Goal: Transaction & Acquisition: Download file/media

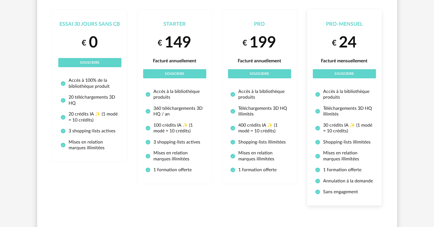
scroll to position [86, 0]
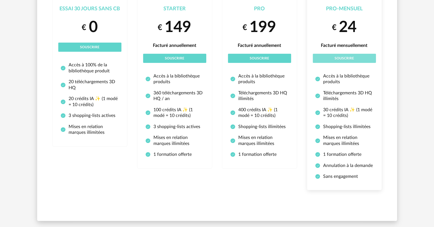
click at [349, 59] on span "Souscrire" at bounding box center [343, 58] width 19 height 3
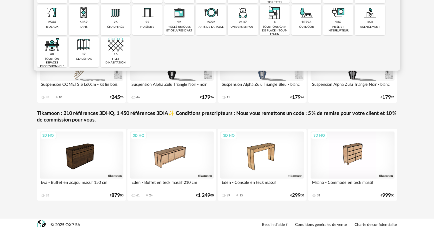
scroll to position [112, 0]
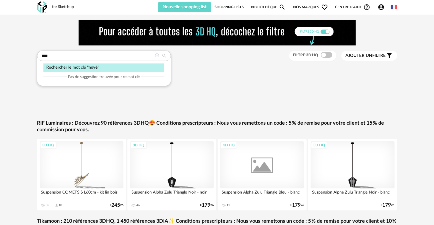
type input "****"
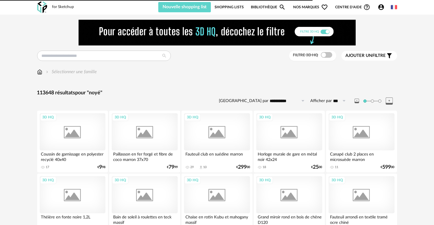
type input "****"
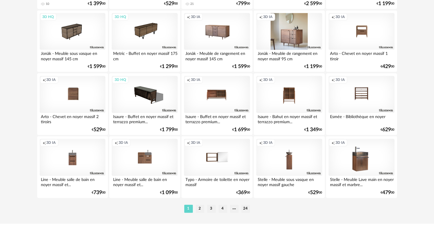
scroll to position [1180, 0]
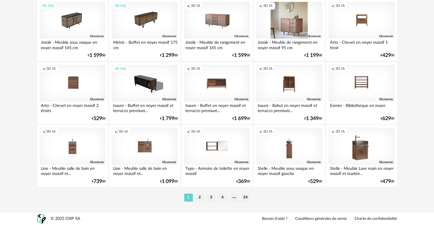
click at [196, 198] on li "2" at bounding box center [200, 197] width 9 height 8
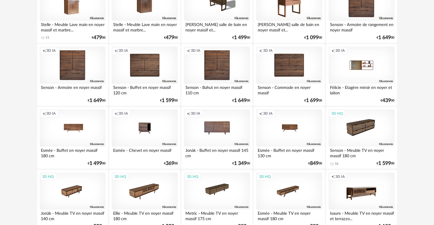
scroll to position [86, 0]
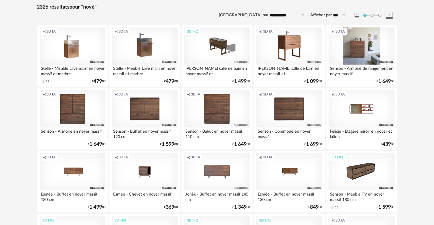
click at [356, 49] on div "Creation icon 3D IA" at bounding box center [361, 45] width 66 height 37
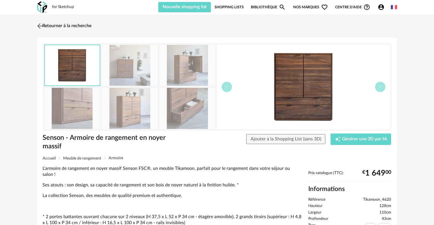
click at [38, 25] on img at bounding box center [40, 26] width 8 height 8
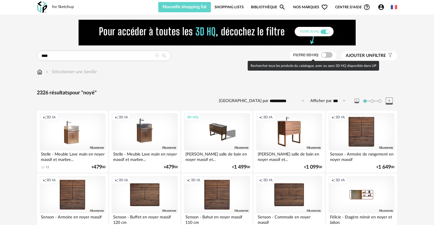
click at [325, 55] on span at bounding box center [326, 55] width 11 height 6
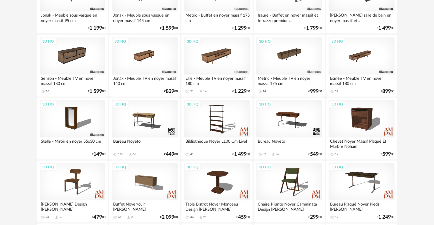
scroll to position [543, 0]
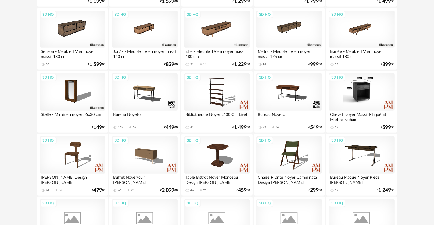
click at [339, 89] on div "3D HQ" at bounding box center [361, 91] width 66 height 37
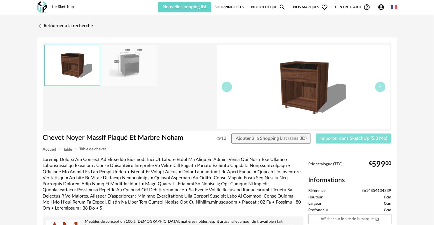
click at [336, 137] on span "Importer dans SketchUp (5,8 Mo)" at bounding box center [353, 138] width 67 height 5
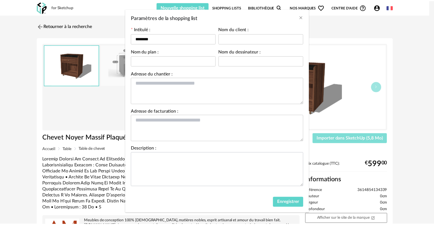
scroll to position [27, 0]
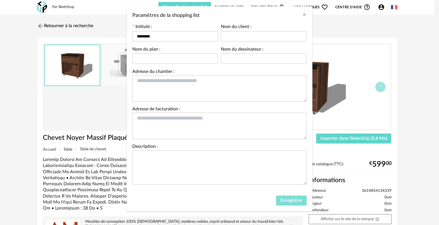
drag, startPoint x: 295, startPoint y: 200, endPoint x: 295, endPoint y: 198, distance: 2.9
click at [295, 200] on span "Enregistrer" at bounding box center [291, 200] width 22 height 5
